Goal: Information Seeking & Learning: Learn about a topic

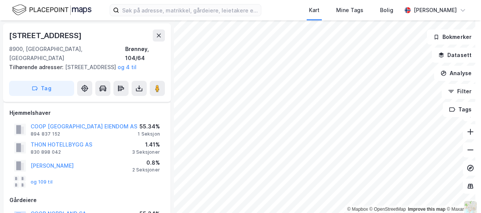
scroll to position [8, 0]
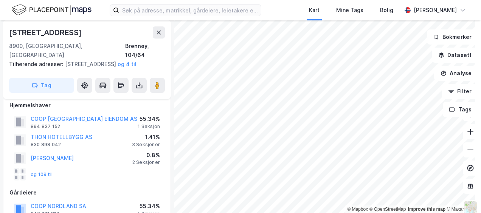
scroll to position [8, 0]
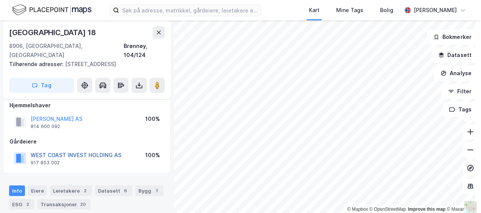
click at [0, 0] on button "WEST COAST INVEST HOLDING AS" at bounding box center [0, 0] width 0 height 0
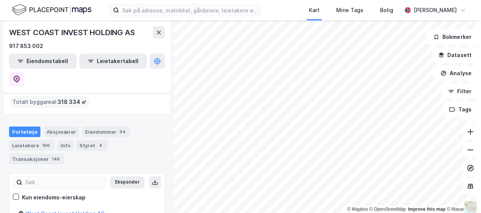
scroll to position [63, 0]
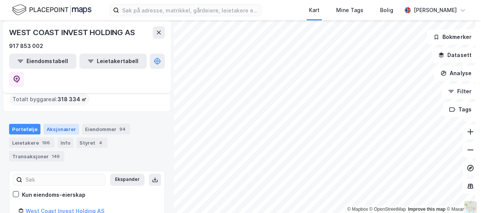
click at [63, 124] on div "Aksjonærer" at bounding box center [61, 129] width 36 height 11
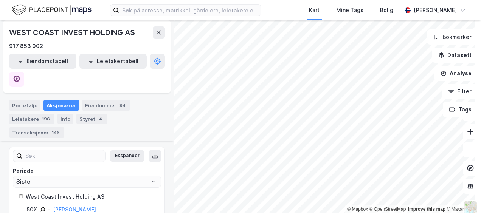
scroll to position [2, 0]
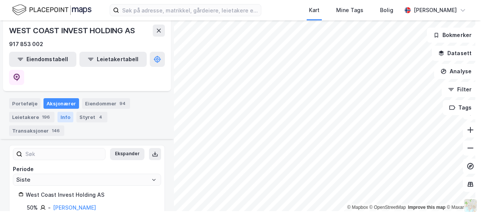
click at [62, 112] on div "Info" at bounding box center [65, 117] width 16 height 11
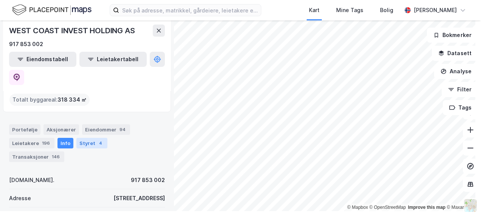
scroll to position [60, 0]
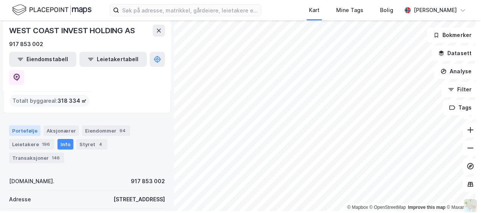
click at [26, 125] on div "Portefølje" at bounding box center [24, 130] width 31 height 11
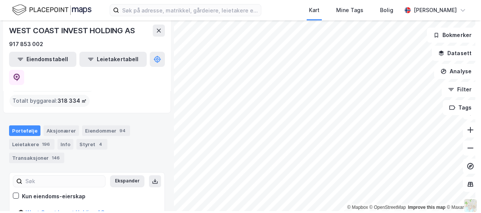
scroll to position [60, 0]
click at [76, 210] on link "West Coast Invest Holding AS" at bounding box center [65, 213] width 79 height 6
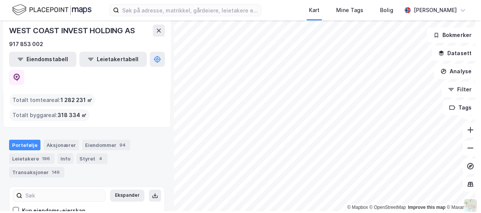
scroll to position [43, 0]
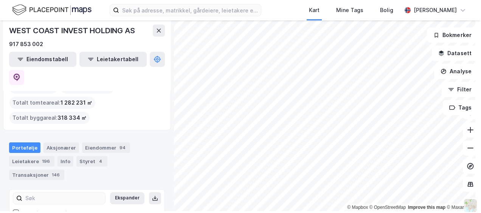
click at [123, 99] on div "Eiendommer : 94 Leide lokasjoner : 1 Totalt tomteareal : 1 282 231 ㎡ Totalt byg…" at bounding box center [86, 103] width 155 height 42
